Goal: Find specific page/section: Find specific page/section

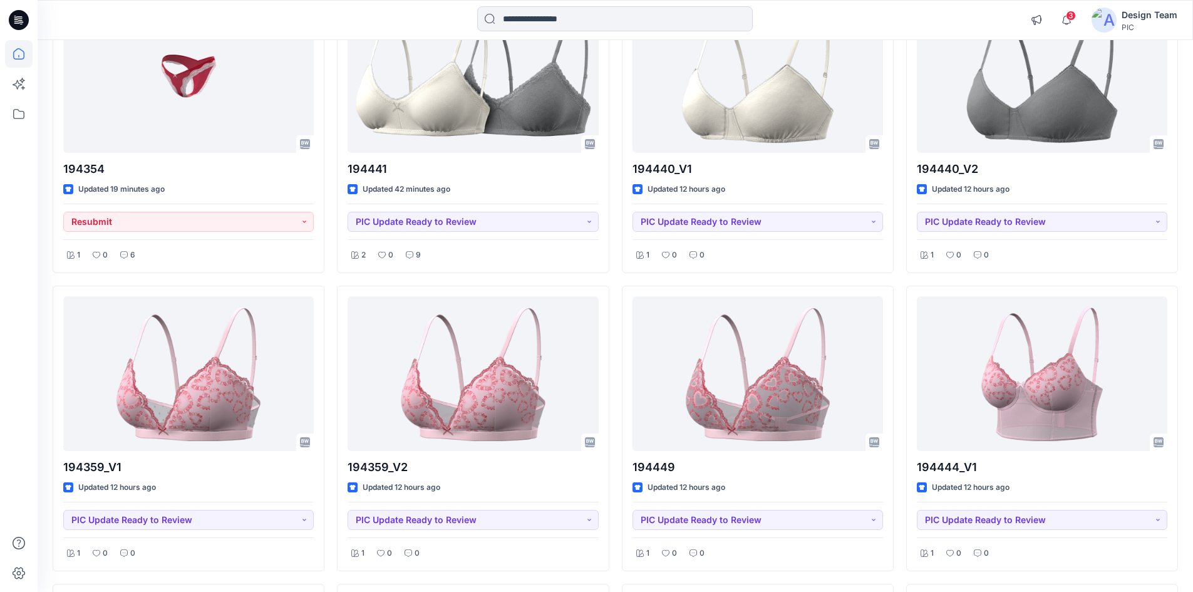
scroll to position [125, 0]
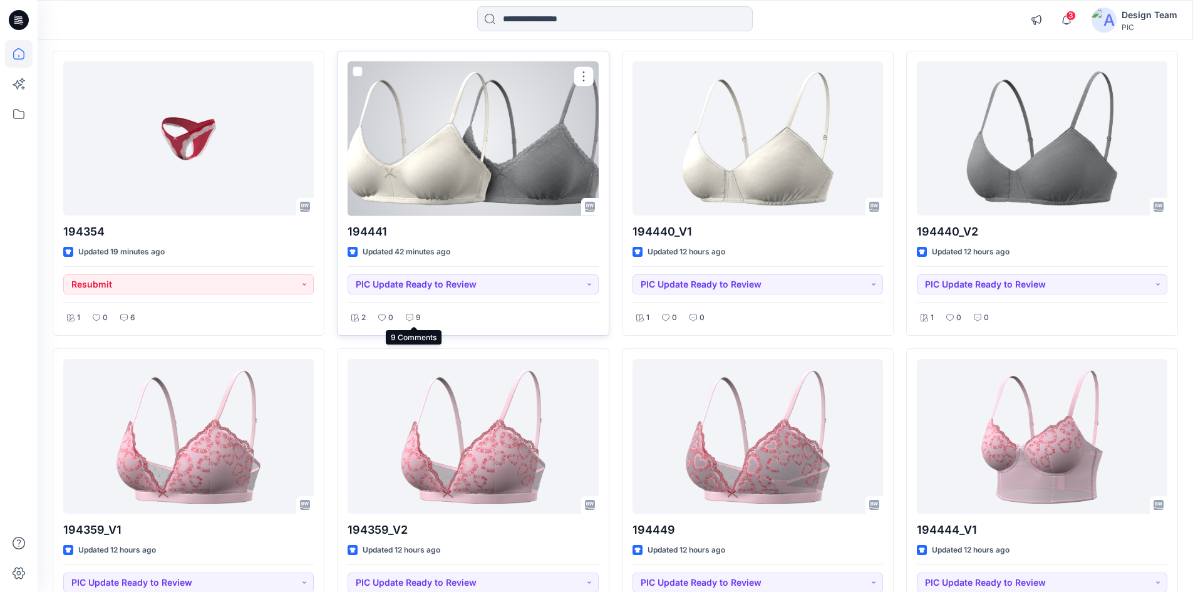
click at [414, 316] on div "9" at bounding box center [413, 318] width 23 height 16
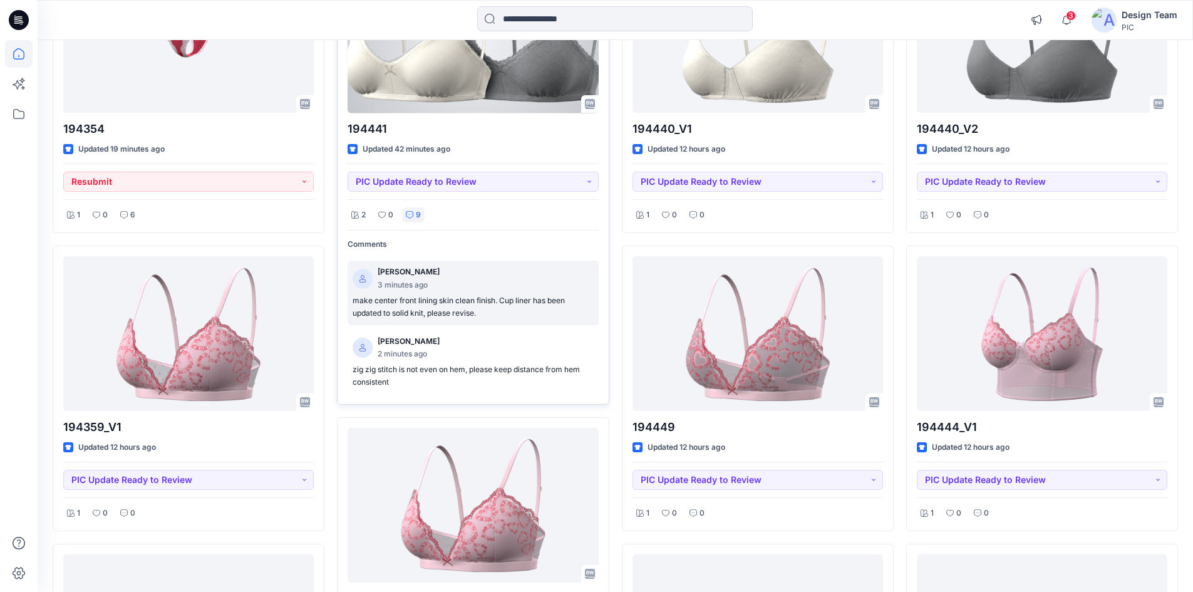
scroll to position [250, 0]
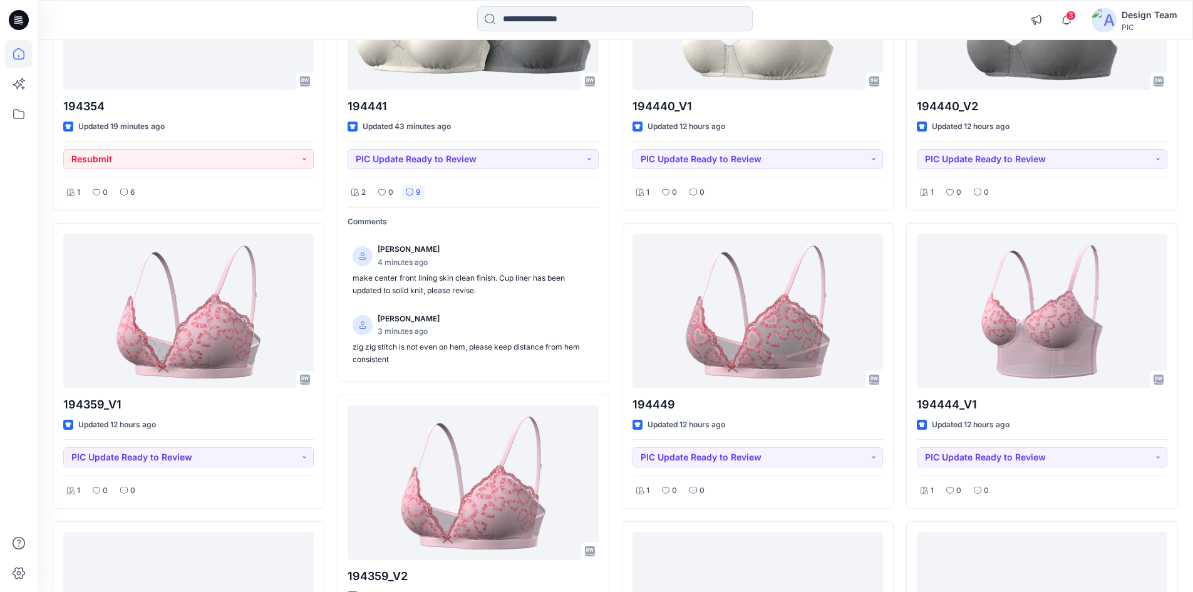
click at [334, 366] on div "194354 Updated 19 minutes ago Resubmit 1 0 6 194359_V1 Updated 12 hours ago PIC…" at bounding box center [615, 451] width 1125 height 1053
click at [334, 177] on div "194354 Updated 21 minutes ago Resubmit 1 0 6 194359_V1 Updated 12 hours ago PIC…" at bounding box center [615, 451] width 1125 height 1053
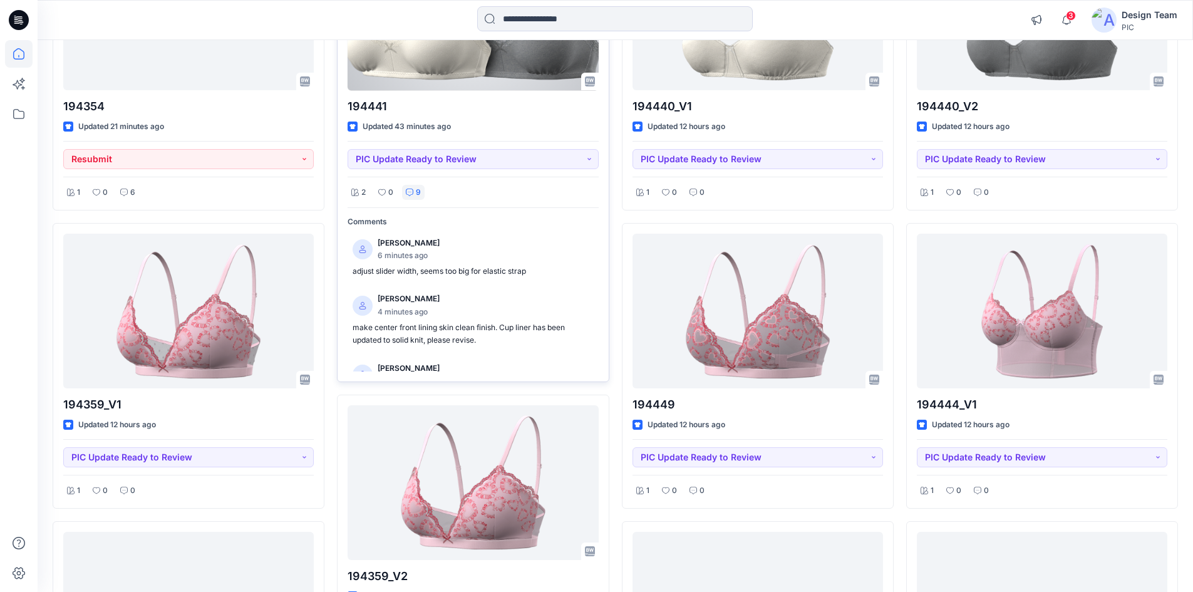
scroll to position [302, 0]
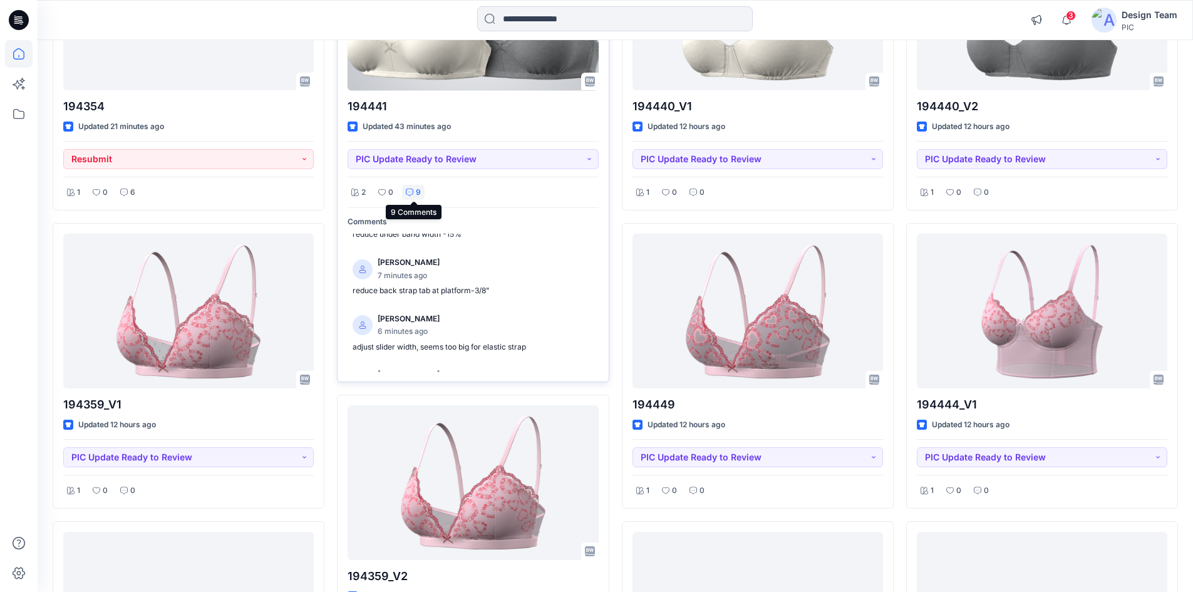
click at [409, 192] on icon at bounding box center [410, 192] width 8 height 8
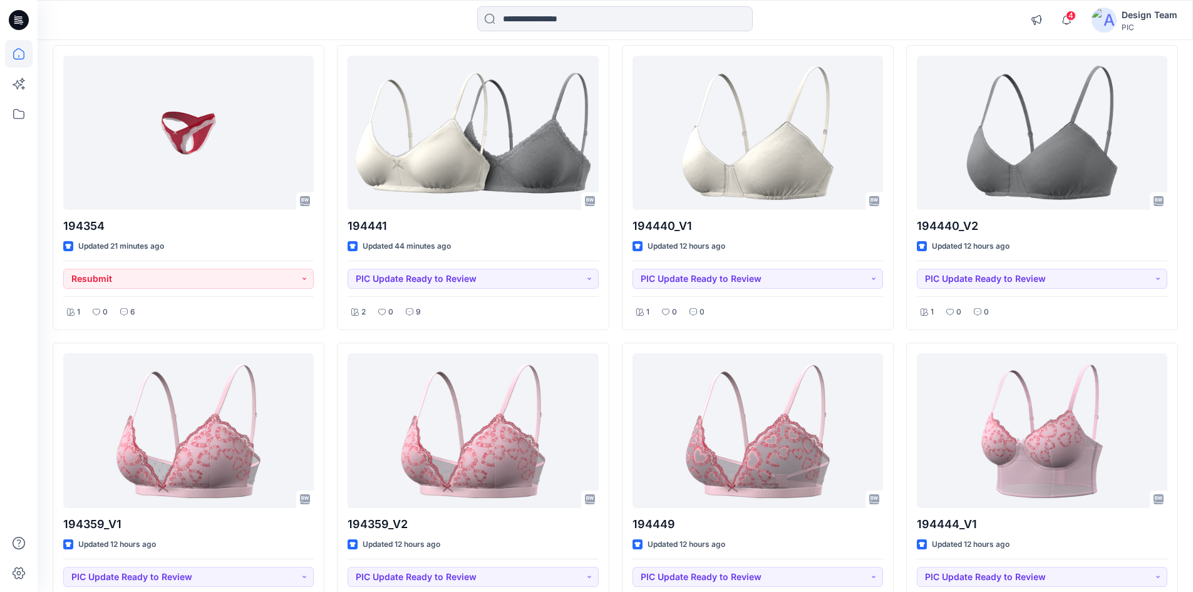
scroll to position [125, 0]
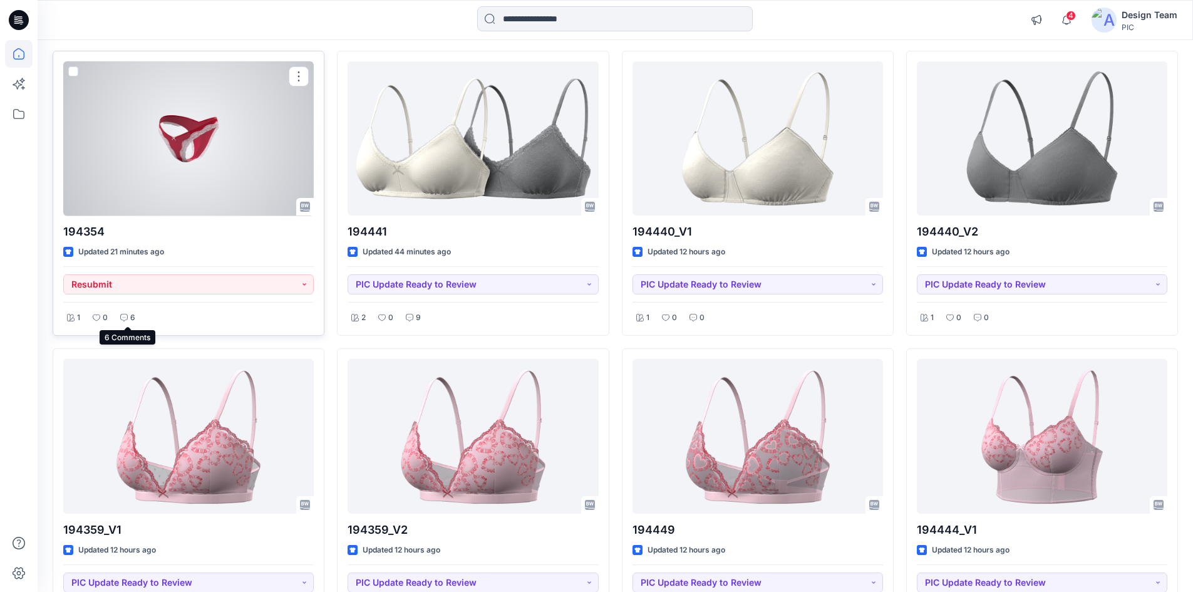
click at [133, 317] on p "6" at bounding box center [132, 317] width 5 height 13
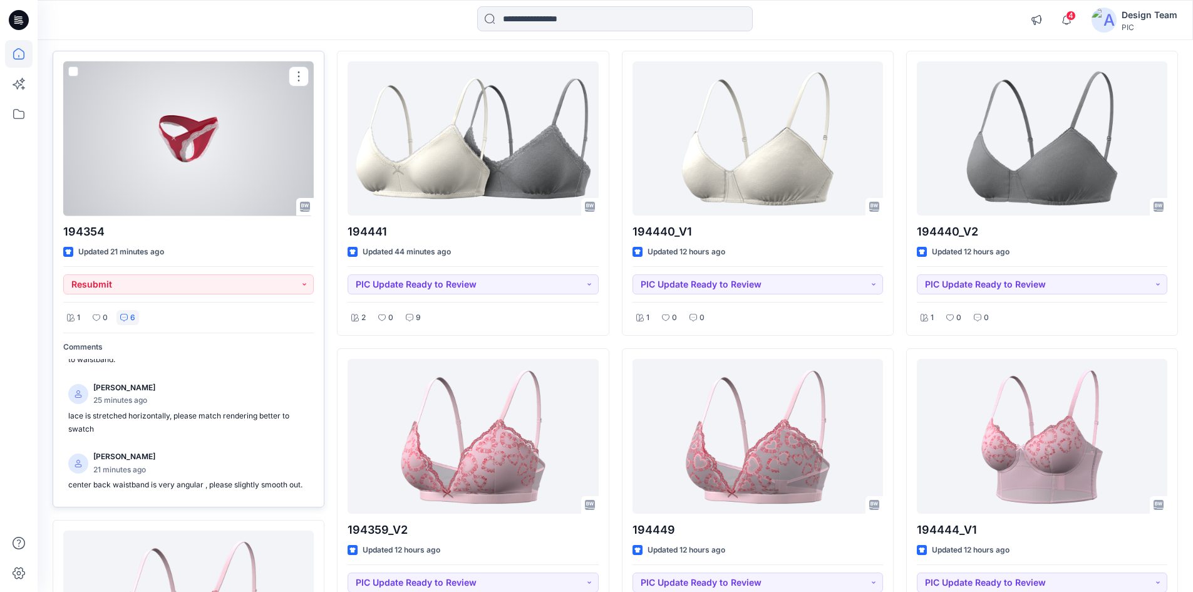
scroll to position [271, 0]
click at [128, 316] on div "6" at bounding box center [127, 318] width 23 height 16
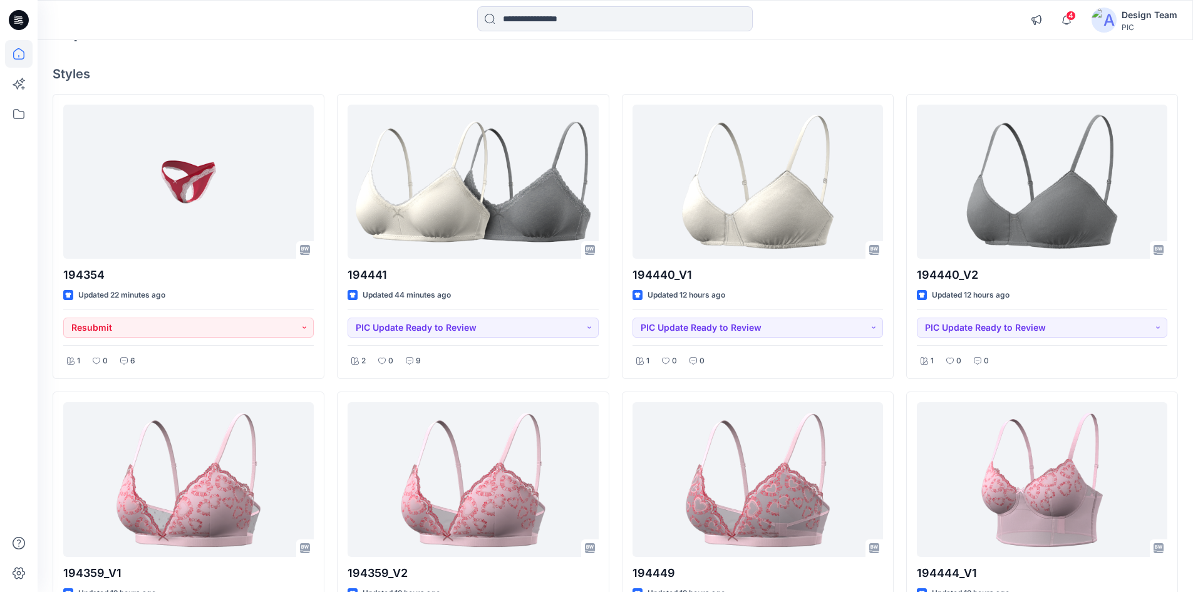
scroll to position [0, 0]
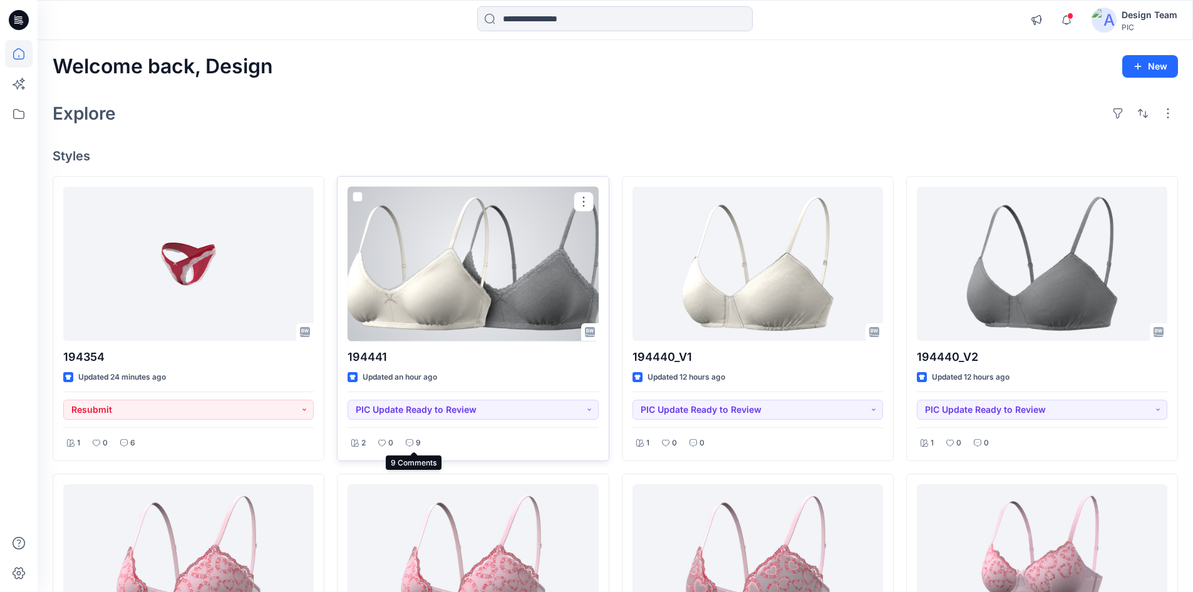
click at [413, 440] on icon at bounding box center [410, 443] width 8 height 8
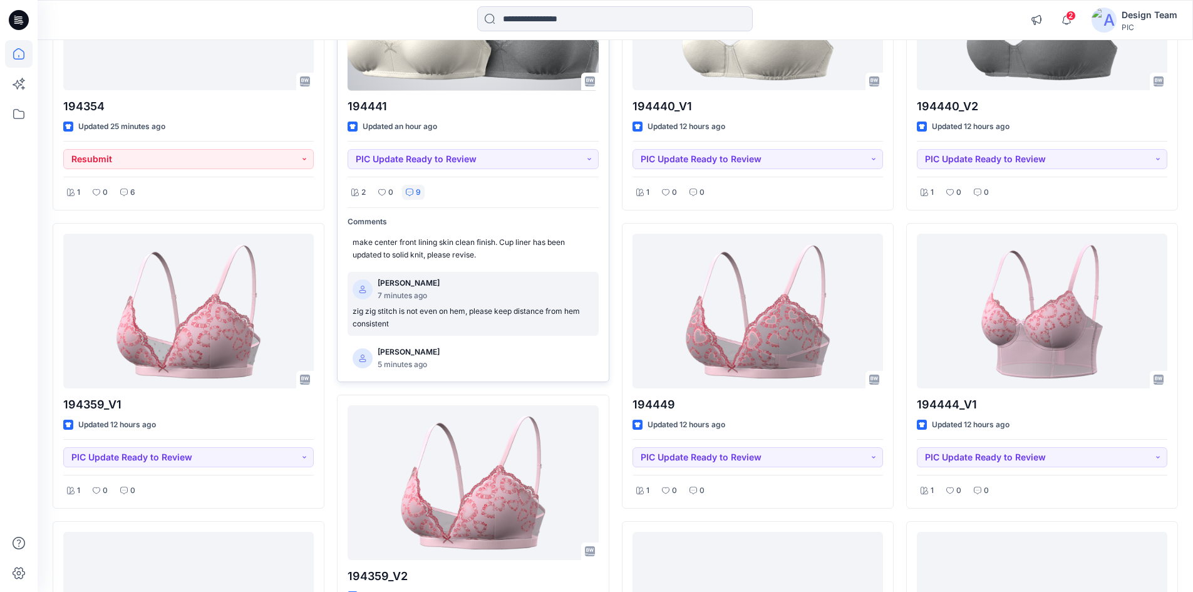
scroll to position [483, 0]
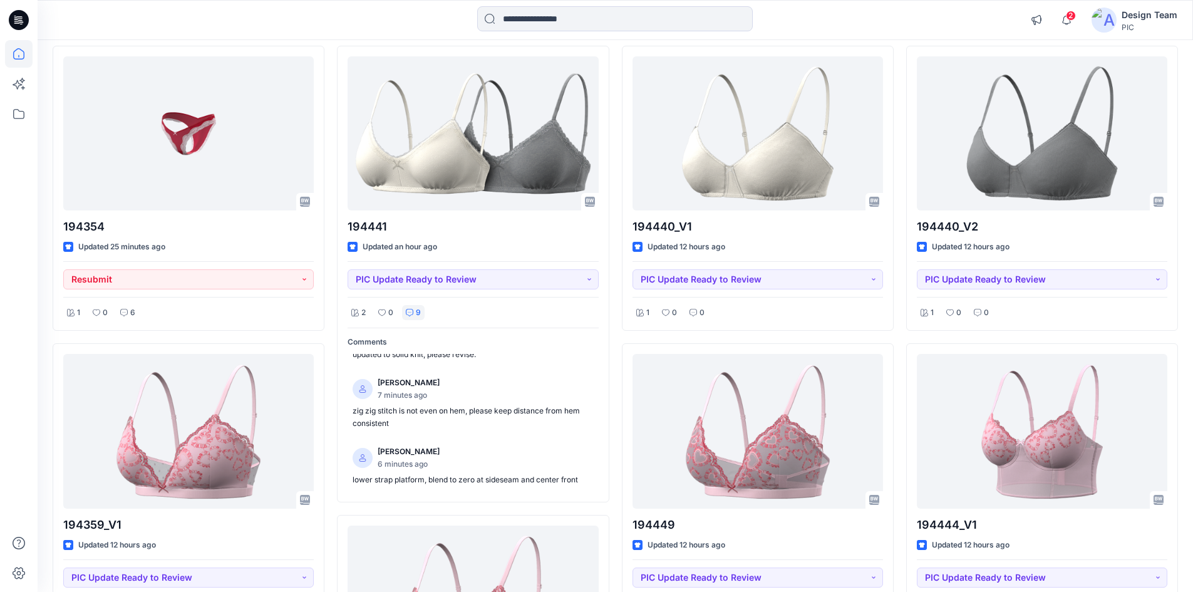
scroll to position [125, 0]
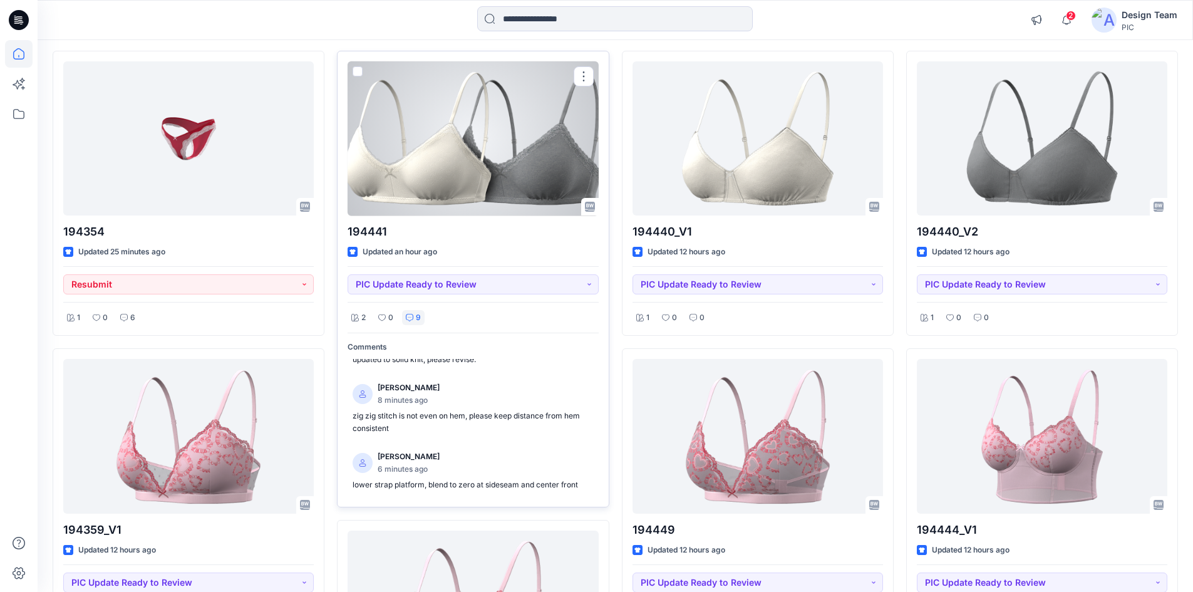
click at [424, 314] on div "9" at bounding box center [413, 318] width 23 height 16
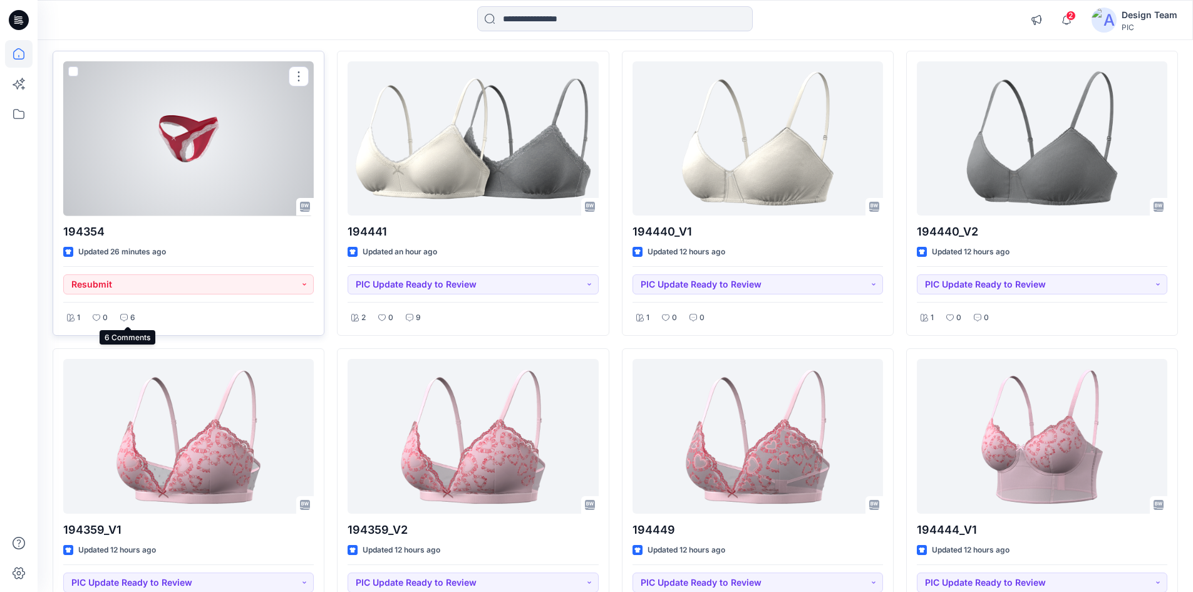
click at [125, 317] on icon at bounding box center [124, 318] width 8 height 8
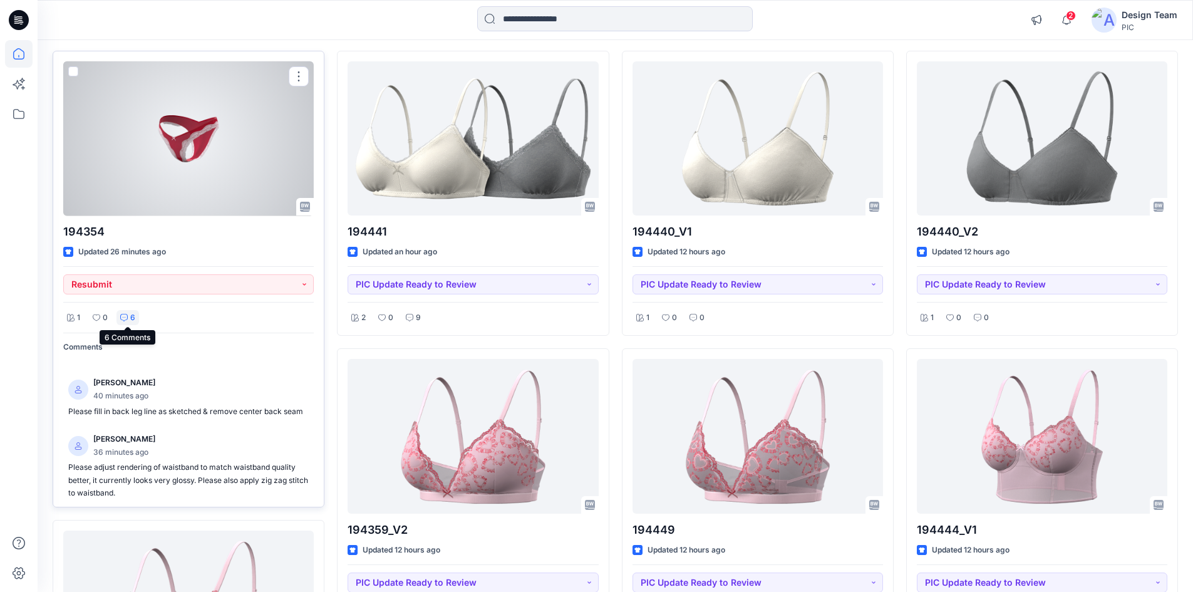
click at [128, 312] on div "6" at bounding box center [127, 318] width 23 height 16
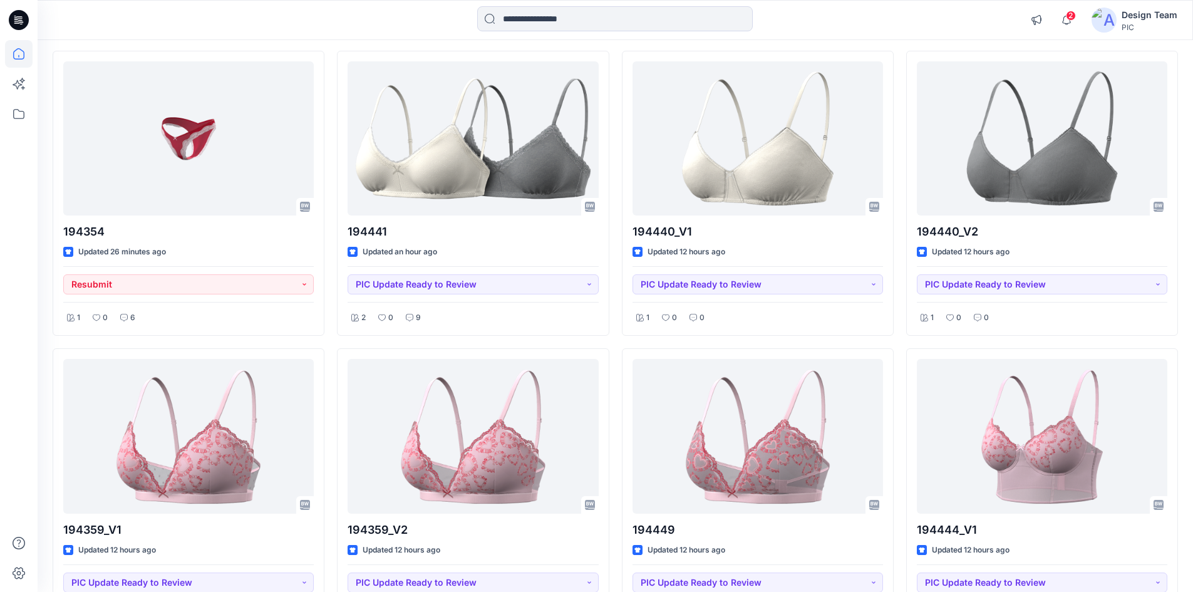
drag, startPoint x: 334, startPoint y: 308, endPoint x: 324, endPoint y: 326, distance: 19.9
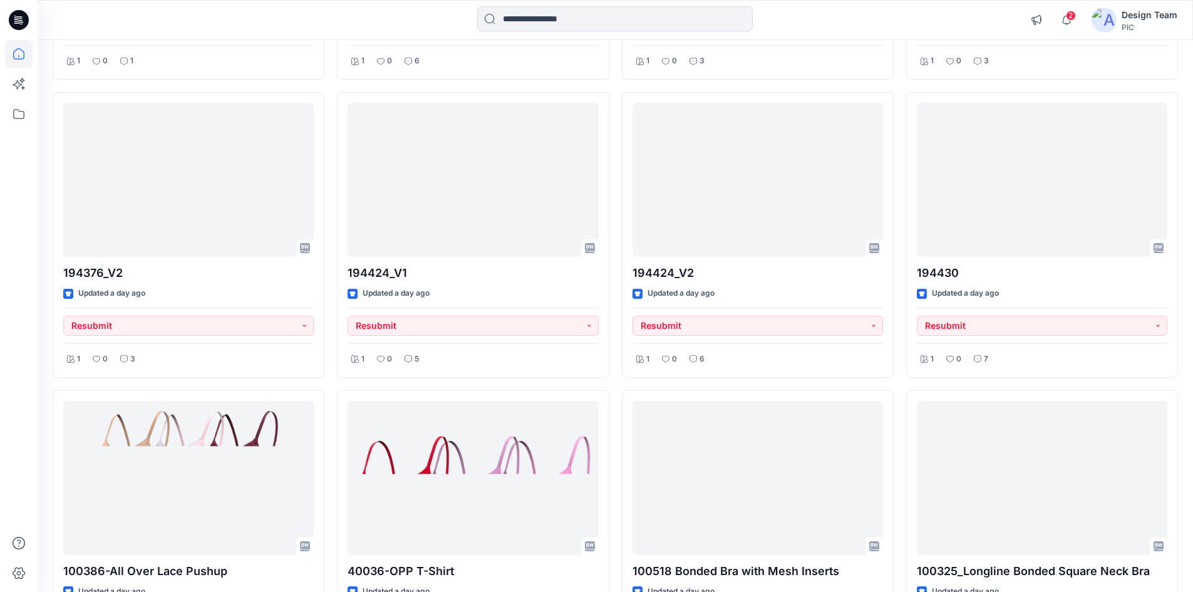
scroll to position [2191, 0]
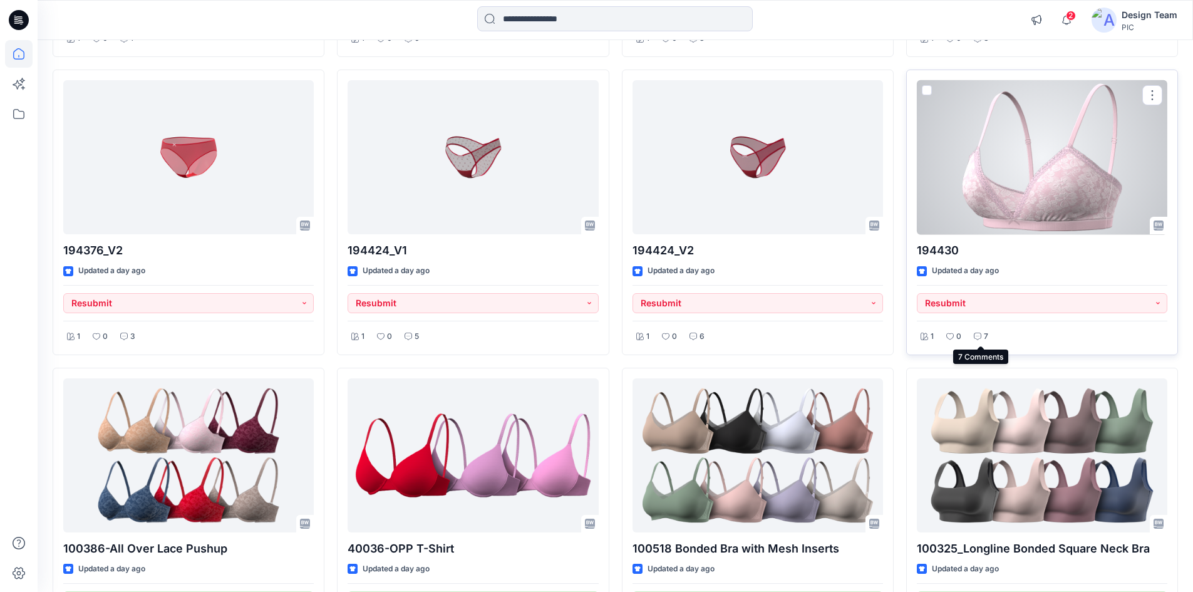
click at [987, 336] on p "7" at bounding box center [986, 336] width 4 height 13
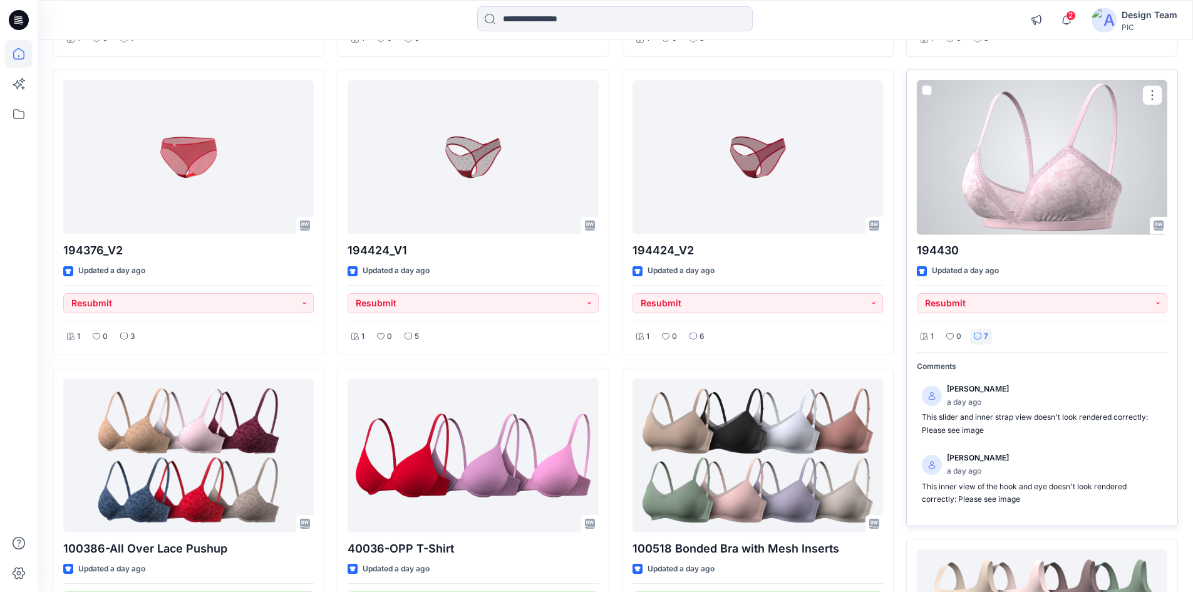
click at [986, 336] on p "7" at bounding box center [986, 336] width 4 height 13
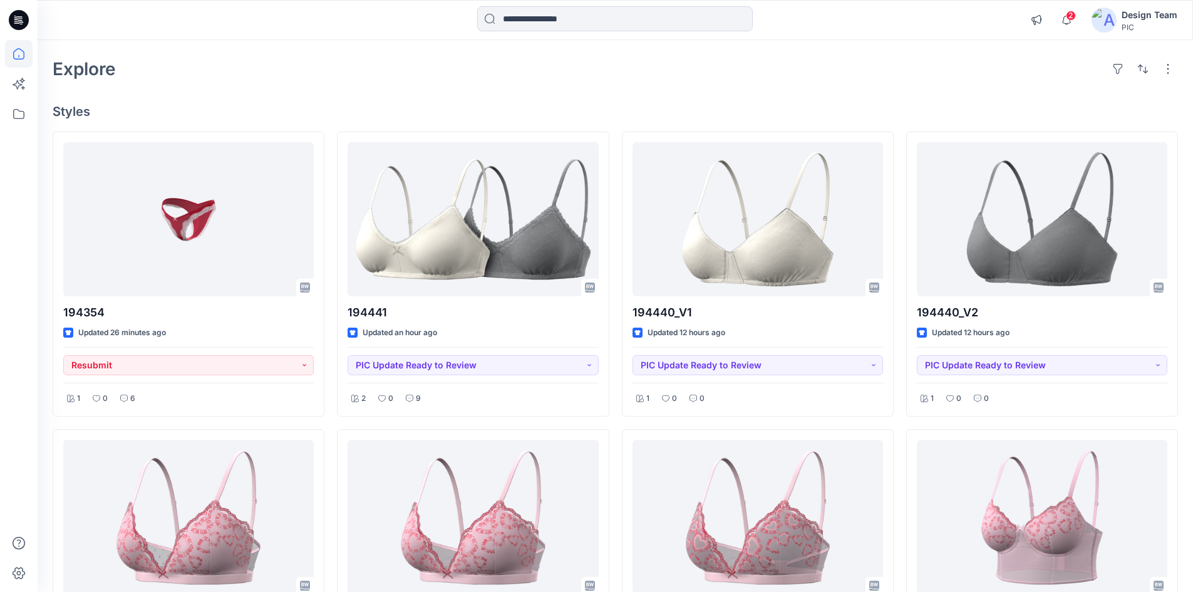
scroll to position [0, 0]
